Goal: Transaction & Acquisition: Purchase product/service

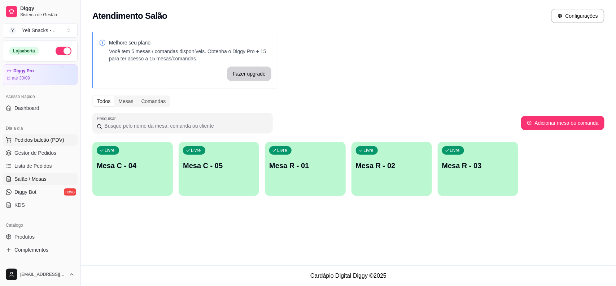
click at [34, 139] on span "Pedidos balcão (PDV)" at bounding box center [39, 139] width 50 height 7
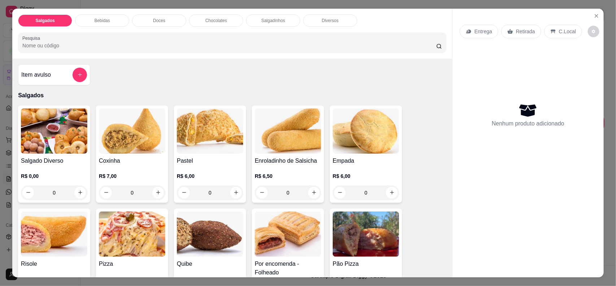
click at [560, 31] on p "C.Local" at bounding box center [567, 31] width 17 height 7
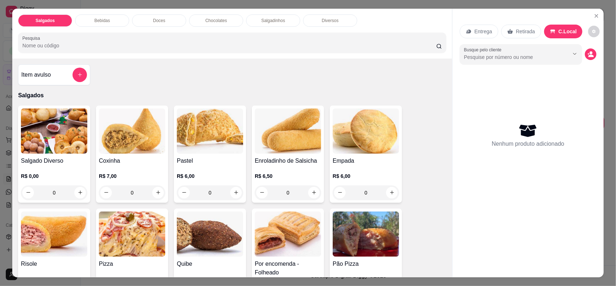
click at [572, 53] on icon "Show suggestions" at bounding box center [575, 54] width 6 height 6
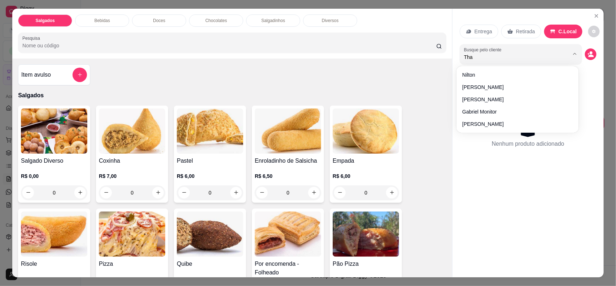
type input "Thai"
click at [469, 112] on div "Nenhum produto adicionado" at bounding box center [528, 135] width 137 height 142
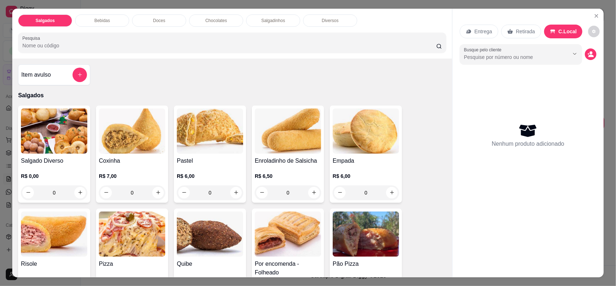
click at [572, 58] on button "Show suggestions" at bounding box center [575, 54] width 12 height 12
type input "Tha"
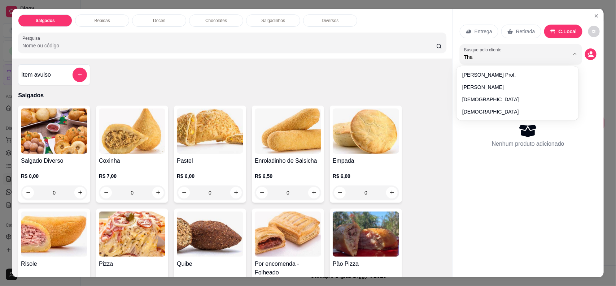
click at [470, 114] on div "Nenhum produto adicionado" at bounding box center [528, 135] width 137 height 142
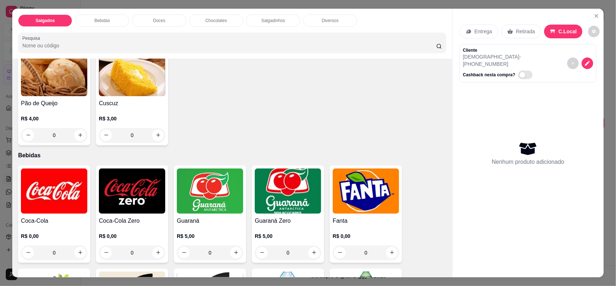
scroll to position [329, 0]
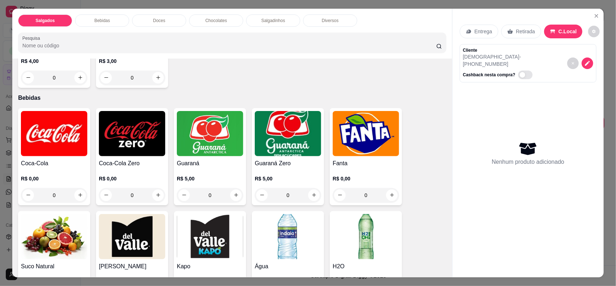
click at [116, 188] on div "0" at bounding box center [132, 195] width 66 height 14
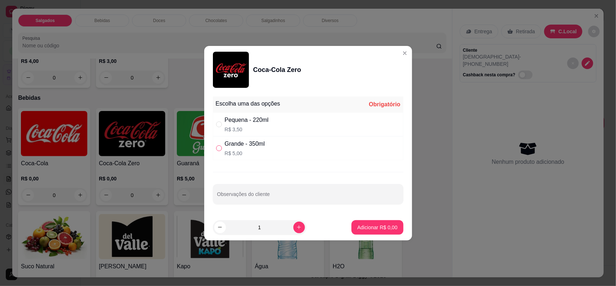
click at [218, 149] on input "" at bounding box center [219, 148] width 6 height 6
radio input "true"
click at [384, 222] on button "Adicionar R$ 5,00" at bounding box center [378, 227] width 52 height 14
type input "1"
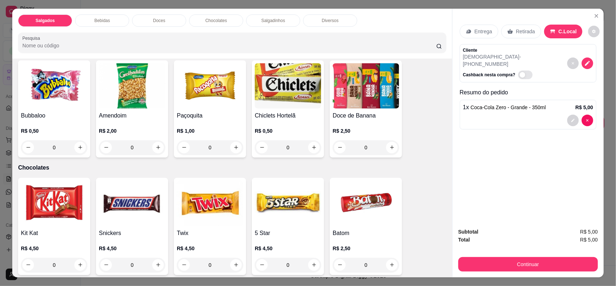
scroll to position [948, 0]
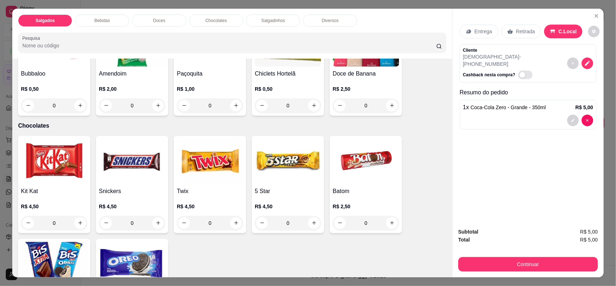
click at [42, 192] on h4 "Kit Kat" at bounding box center [54, 191] width 66 height 9
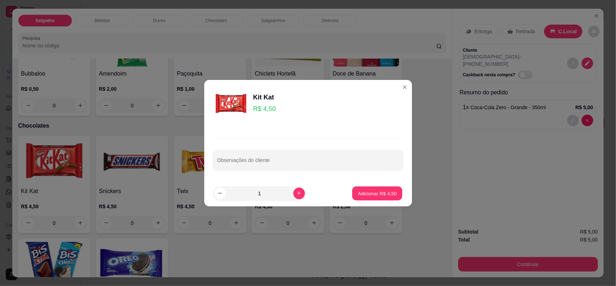
click at [379, 197] on button "Adicionar R$ 4,50" at bounding box center [377, 193] width 50 height 14
type input "1"
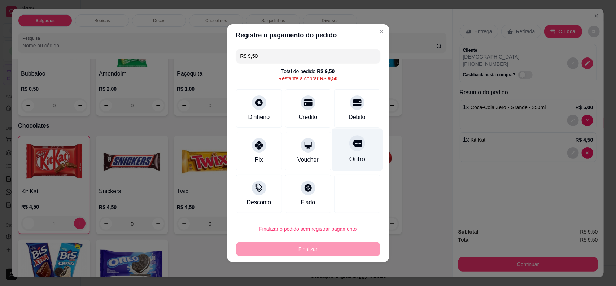
click at [356, 141] on icon at bounding box center [356, 142] width 9 height 9
type input "R$ 0,00"
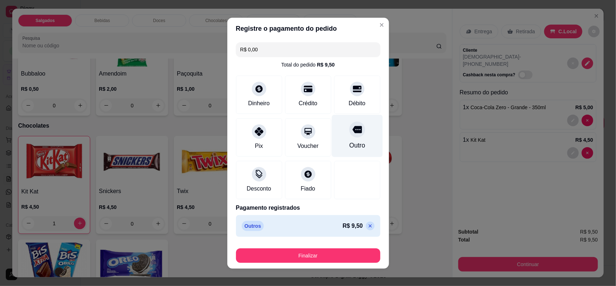
click at [319, 256] on button "Finalizar" at bounding box center [308, 255] width 144 height 14
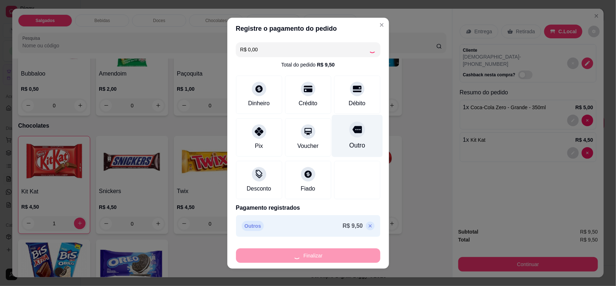
type input "0"
type input "-R$ 9,50"
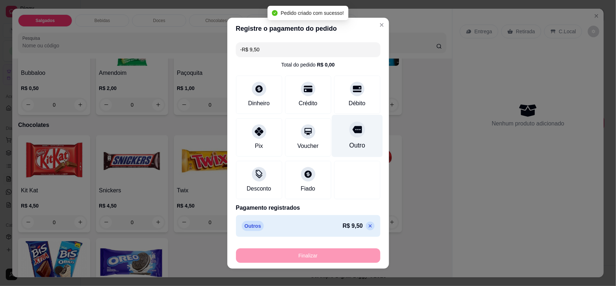
scroll to position [948, 0]
